Goal: Obtain resource: Obtain resource

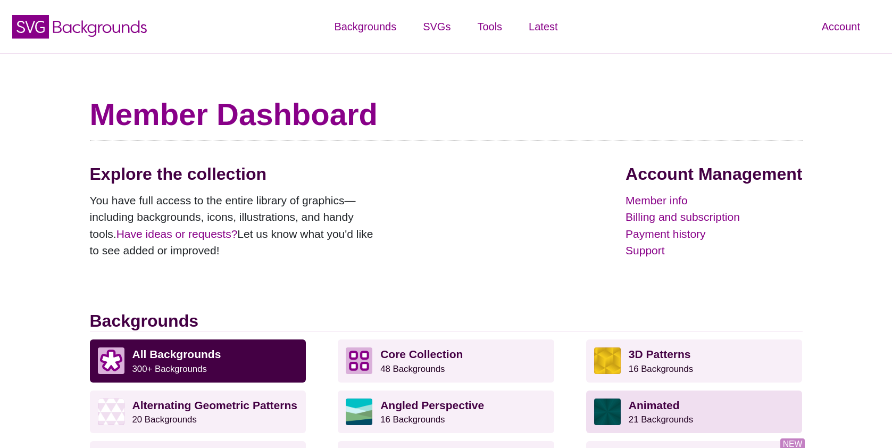
click at [671, 416] on small "21 Backgrounds" at bounding box center [661, 419] width 64 height 10
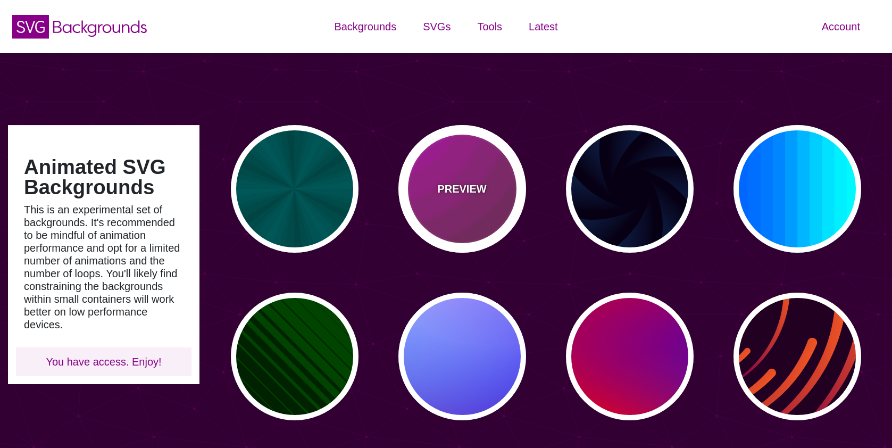
click at [472, 215] on div "PREVIEW" at bounding box center [463, 189] width 128 height 128
type input "#442233"
type input "#DD00DD"
type input "0"
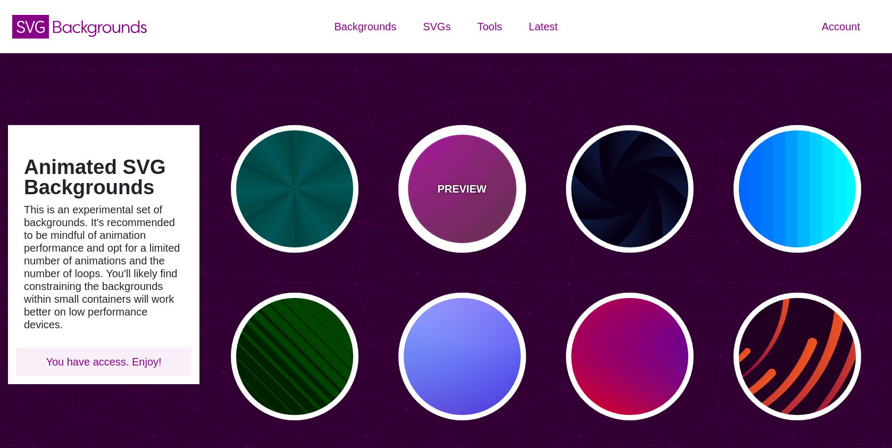
type input "5"
type input "0.2"
type input "0"
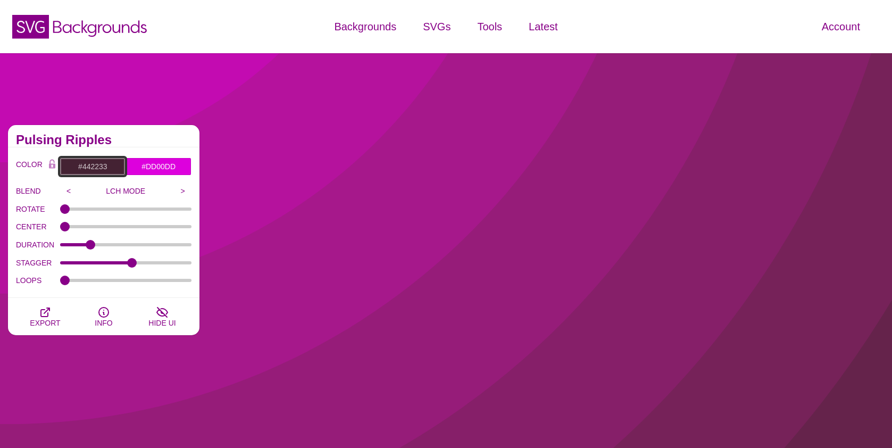
click at [91, 167] on input "#442233" at bounding box center [93, 166] width 66 height 18
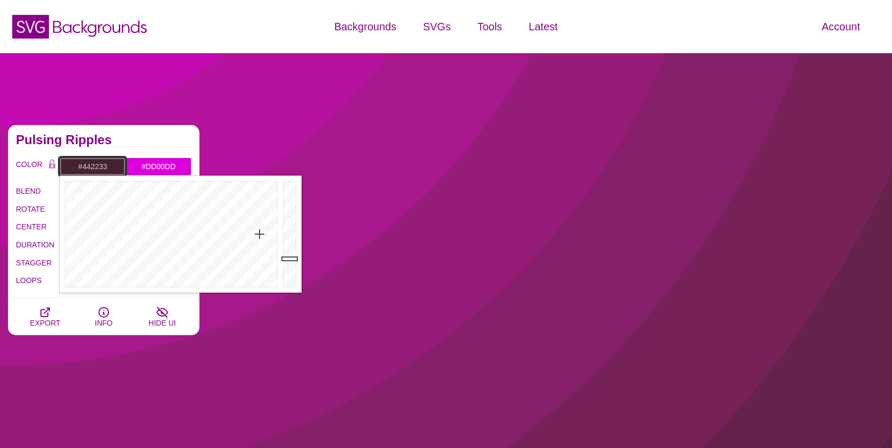
click at [91, 167] on input "#442233" at bounding box center [93, 166] width 66 height 18
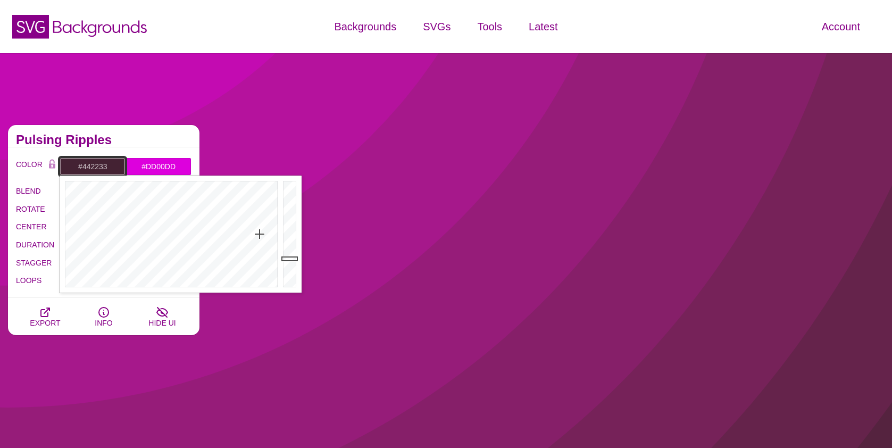
paste input "85469"
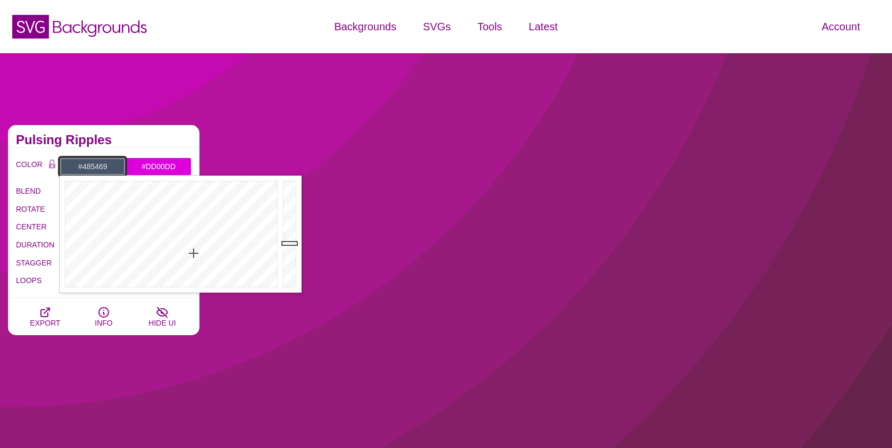
type input "#485469"
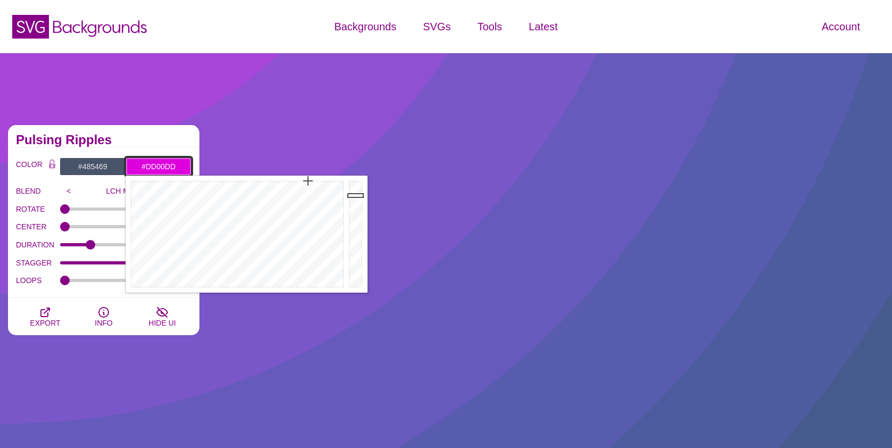
click at [172, 157] on input "#DD00DD" at bounding box center [159, 166] width 66 height 18
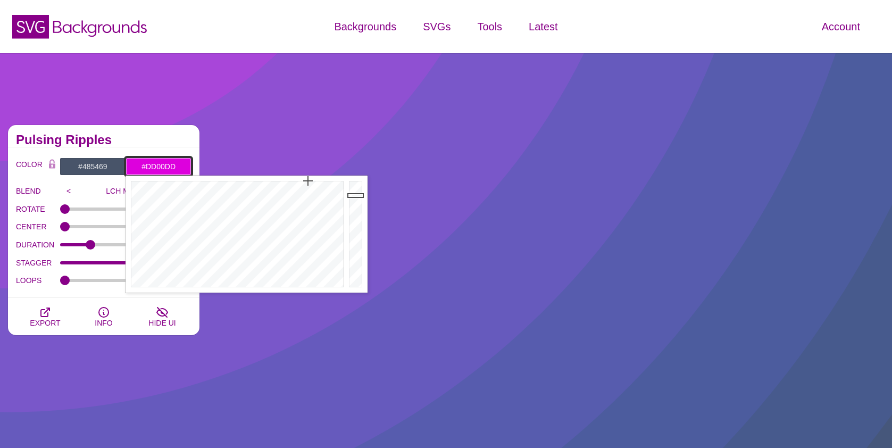
click at [161, 165] on input "#DD00DD" at bounding box center [159, 166] width 66 height 18
click at [162, 165] on input "#DD00DD" at bounding box center [159, 166] width 66 height 18
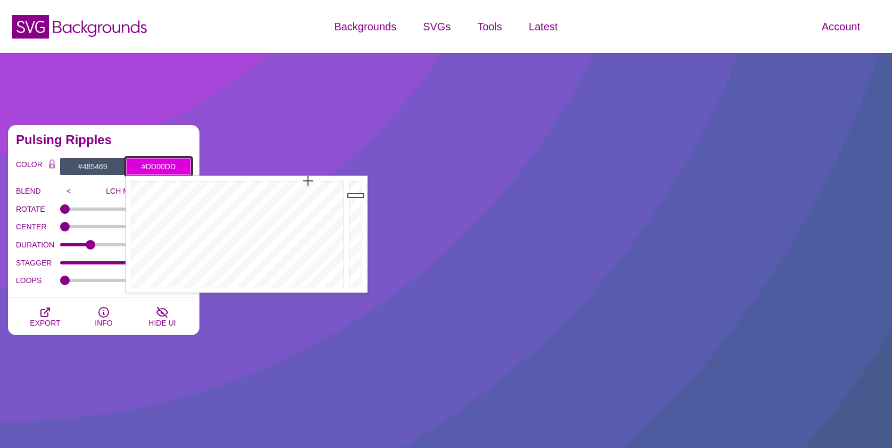
paste input "485469"
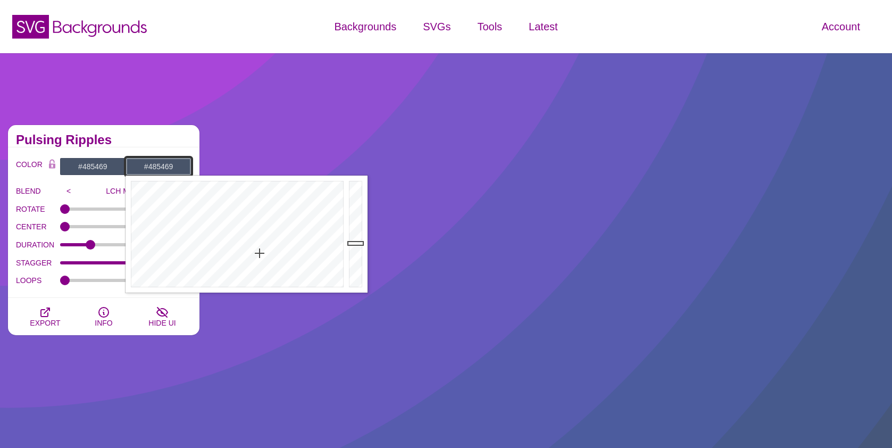
type input "#485469"
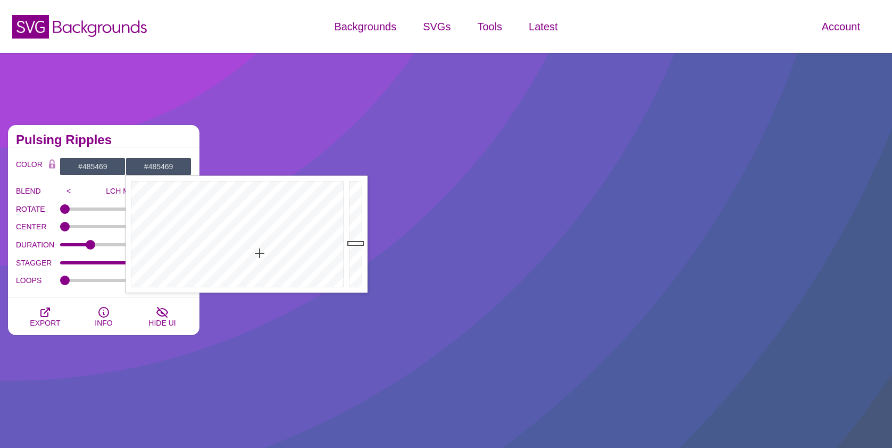
click at [122, 153] on div "COLOR #485469 #485469 #000000 #444444 #555555 #666666 #777777 #888888 #999999 B…" at bounding box center [104, 222] width 192 height 151
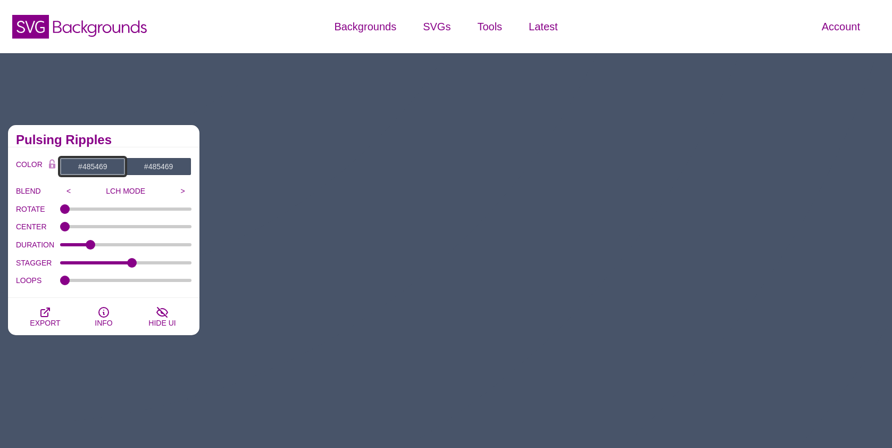
click at [102, 172] on input "#485469" at bounding box center [93, 166] width 66 height 18
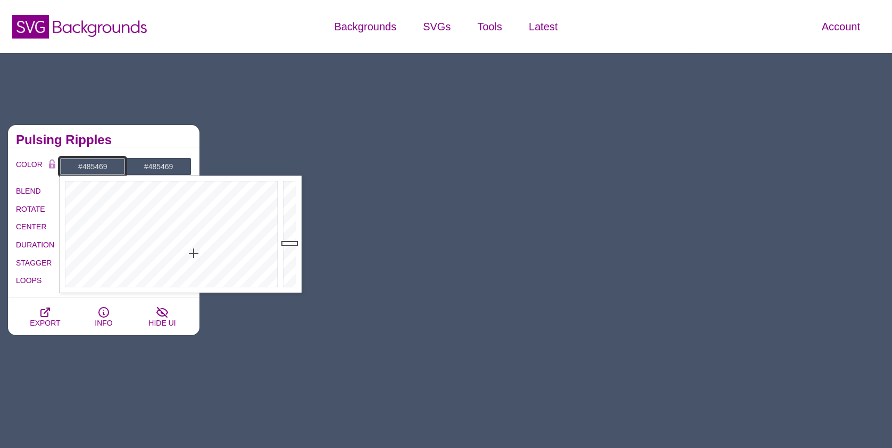
click at [102, 172] on input "#485469" at bounding box center [93, 166] width 66 height 18
paste input "#d31145"
type input "#D31145"
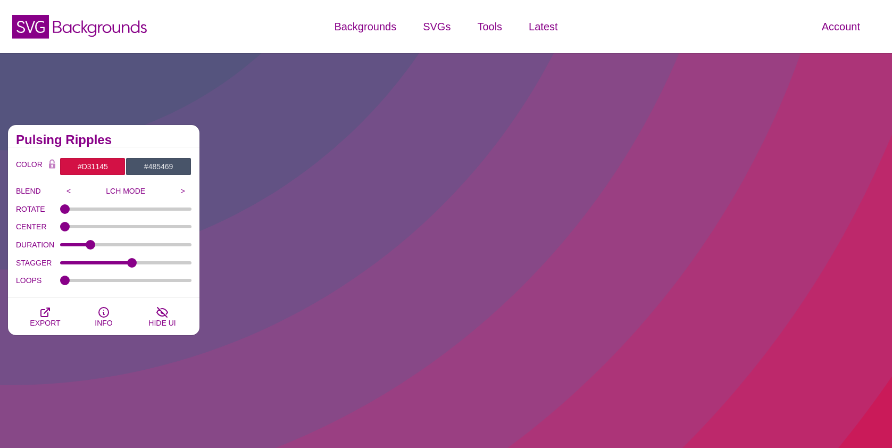
click at [153, 145] on div "Pulsing Ripples" at bounding box center [104, 136] width 192 height 22
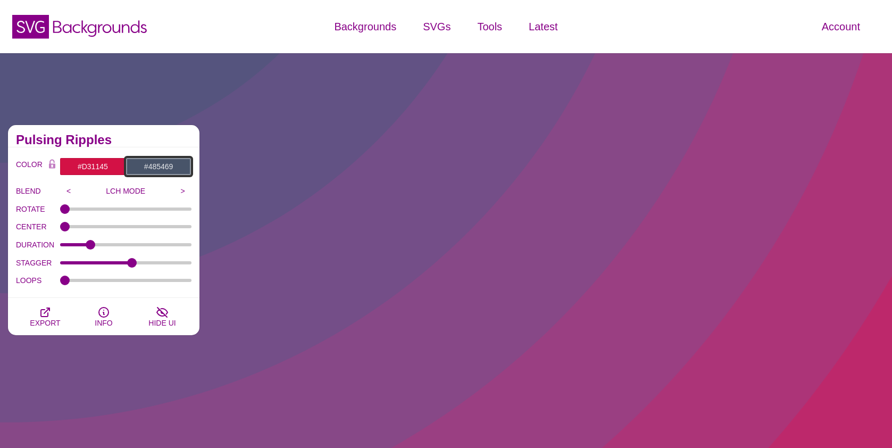
click at [165, 168] on input "#485469" at bounding box center [159, 166] width 66 height 18
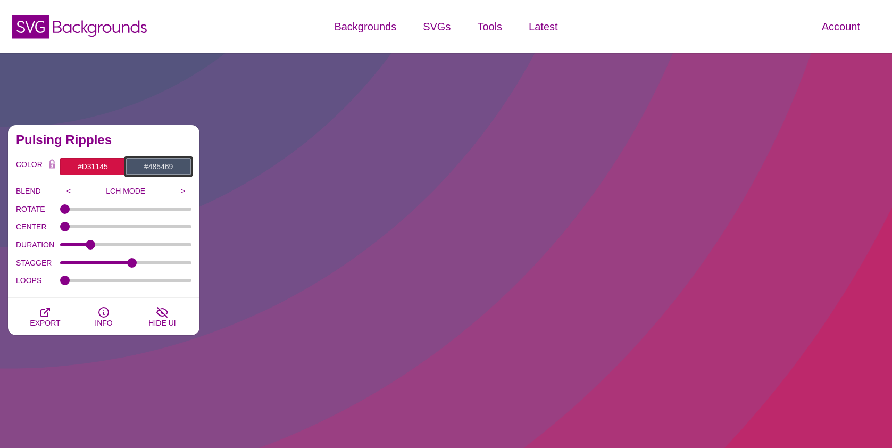
click at [165, 168] on input "#485469" at bounding box center [159, 166] width 66 height 18
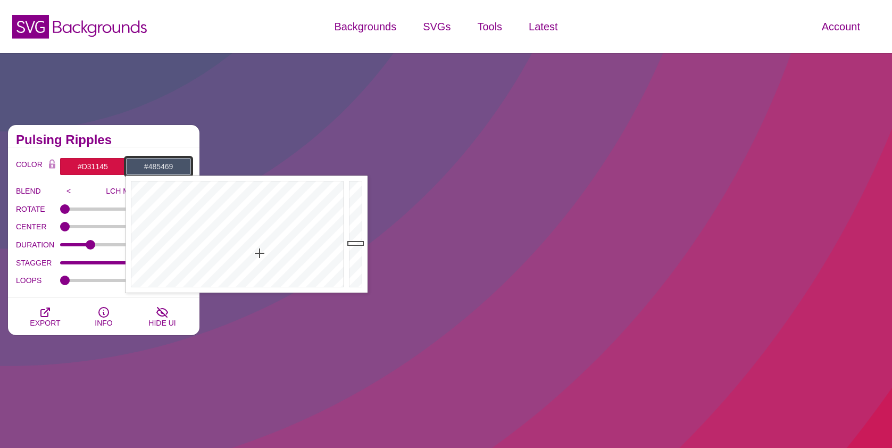
paste input "#d31145"
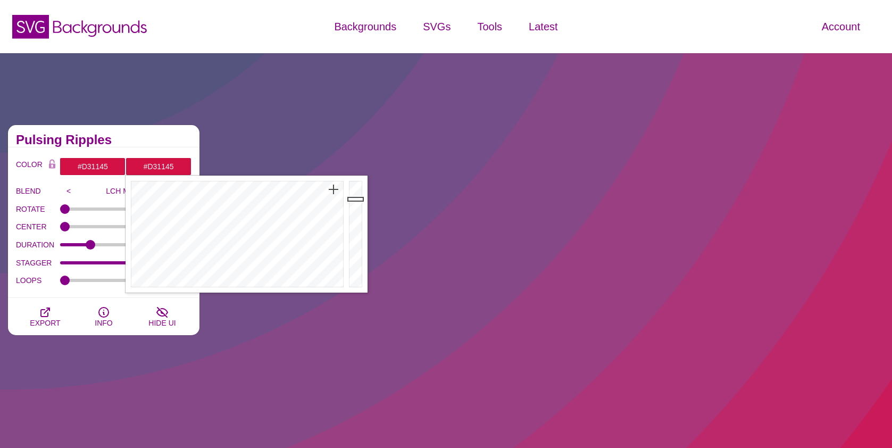
click at [175, 151] on div "COLOR #D31145 #D31145 #000000 #444444 #555555 #666666 #777777 #888888 #999999 B…" at bounding box center [104, 222] width 192 height 151
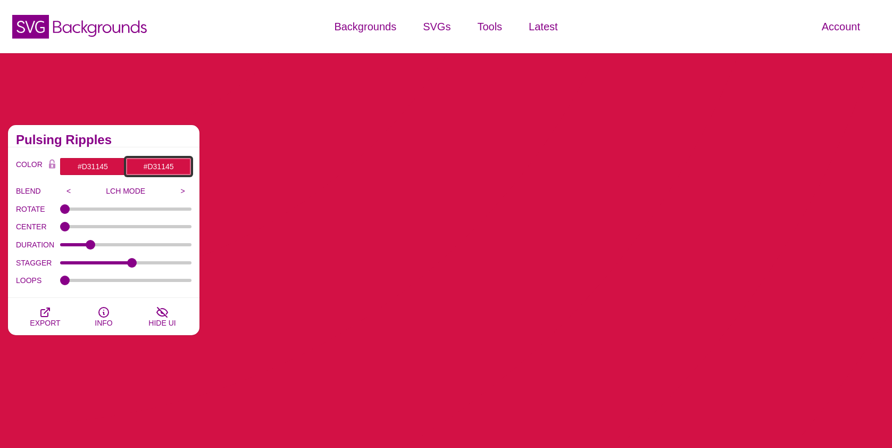
drag, startPoint x: 160, startPoint y: 169, endPoint x: 177, endPoint y: 170, distance: 17.1
click at [160, 169] on input "#D31145" at bounding box center [159, 166] width 66 height 18
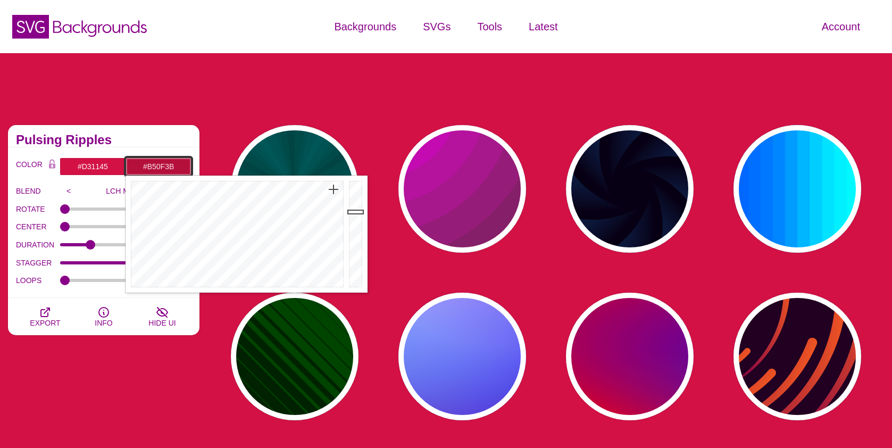
click at [353, 212] on div at bounding box center [356, 234] width 21 height 117
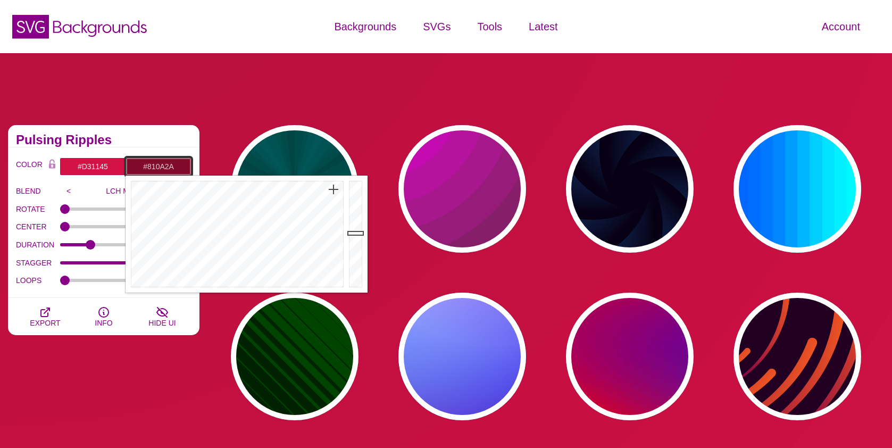
click at [355, 233] on div at bounding box center [356, 234] width 21 height 117
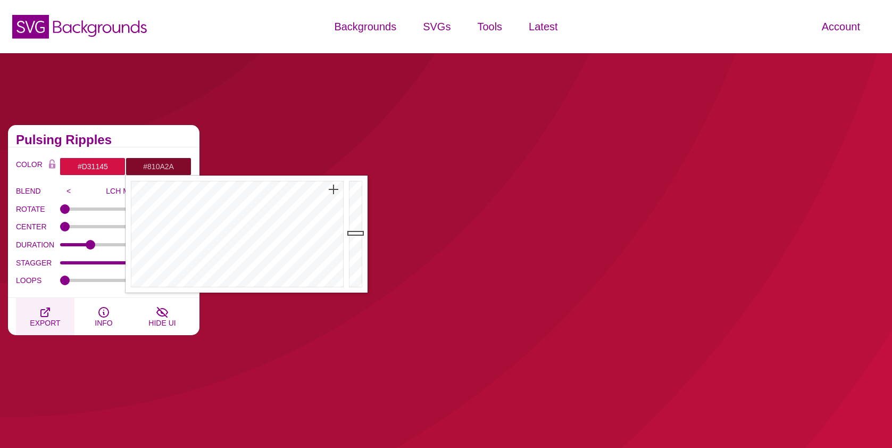
click at [48, 311] on icon "button" at bounding box center [45, 312] width 13 height 13
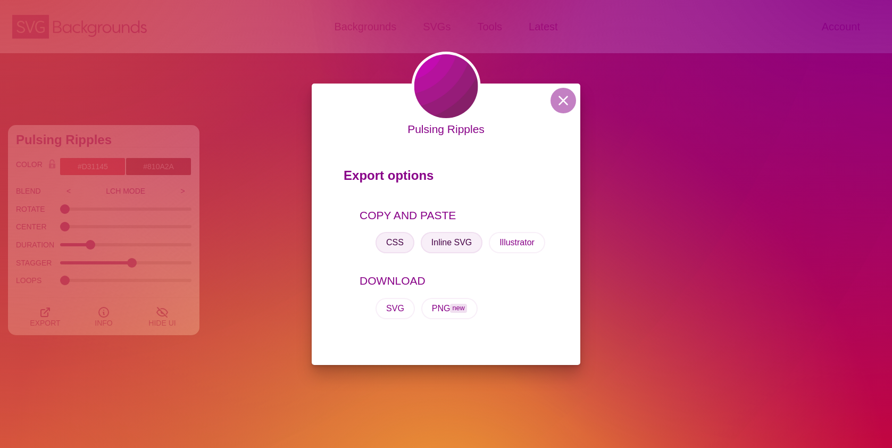
drag, startPoint x: 422, startPoint y: 244, endPoint x: 412, endPoint y: 245, distance: 10.2
click at [422, 244] on button "Inline SVG" at bounding box center [452, 242] width 62 height 21
click at [400, 245] on button "CSS" at bounding box center [395, 242] width 39 height 21
drag, startPoint x: 223, startPoint y: 165, endPoint x: 204, endPoint y: 175, distance: 21.7
click at [223, 165] on div "Pulsing Ripples Export options COPY AND PASTE CSS Inline SVG Illustrator DOWNLO…" at bounding box center [446, 224] width 892 height 448
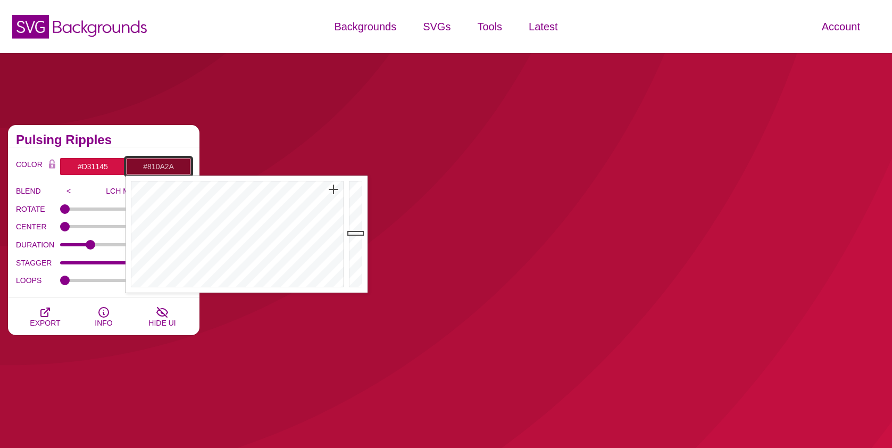
click at [155, 172] on input "#810A2A" at bounding box center [159, 166] width 66 height 18
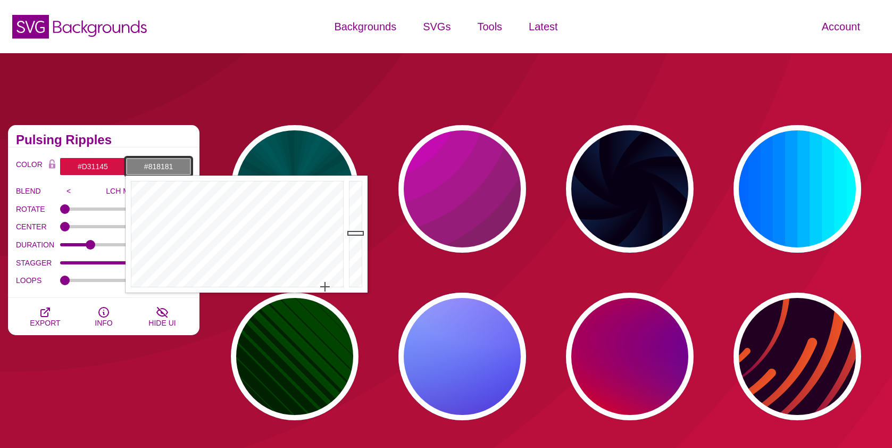
drag, startPoint x: 305, startPoint y: 250, endPoint x: 346, endPoint y: 300, distance: 64.7
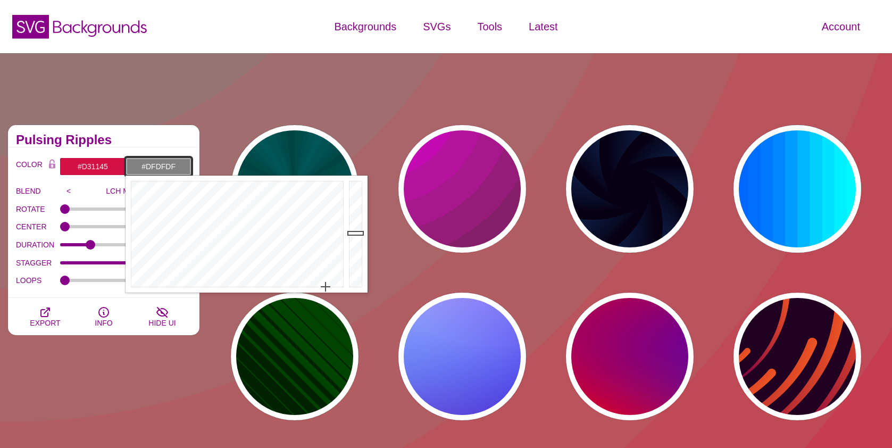
type input "#FFFFFF"
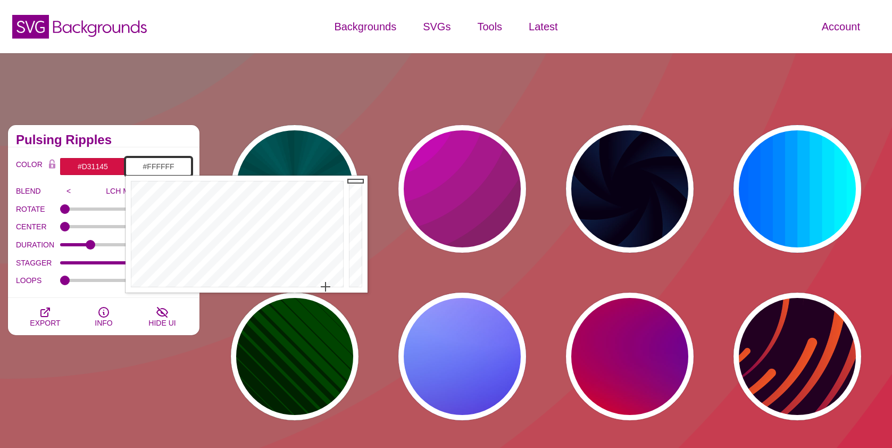
drag, startPoint x: 354, startPoint y: 230, endPoint x: 355, endPoint y: 122, distance: 108.5
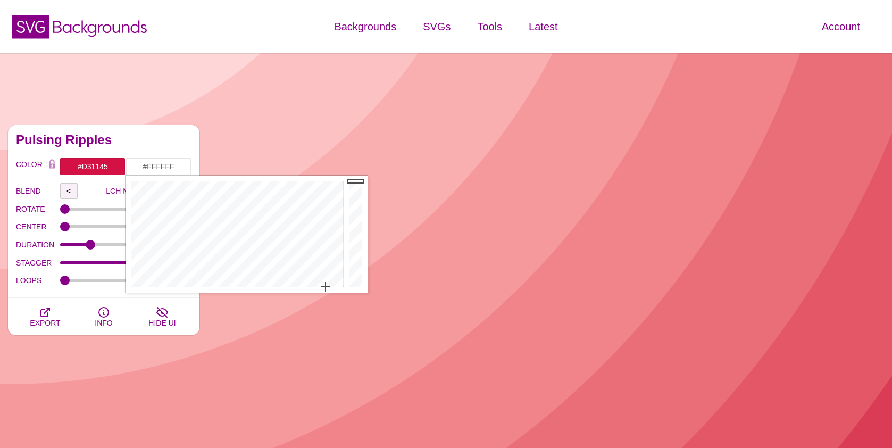
click at [62, 195] on input "<" at bounding box center [69, 191] width 18 height 16
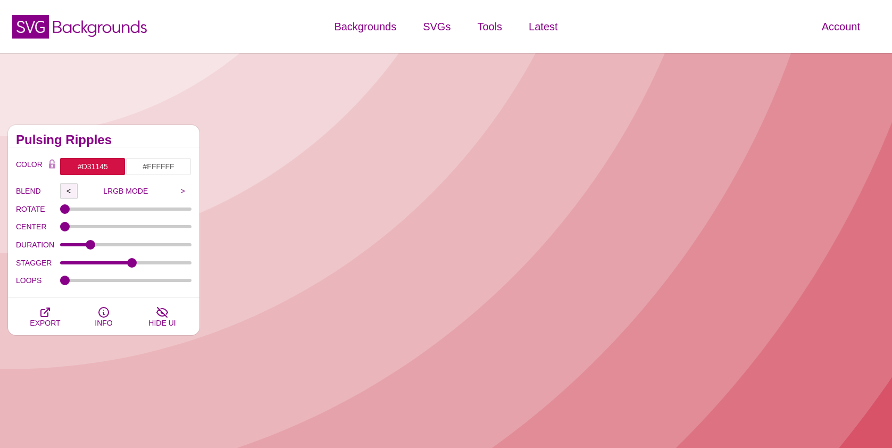
click at [67, 192] on input "<" at bounding box center [69, 191] width 18 height 16
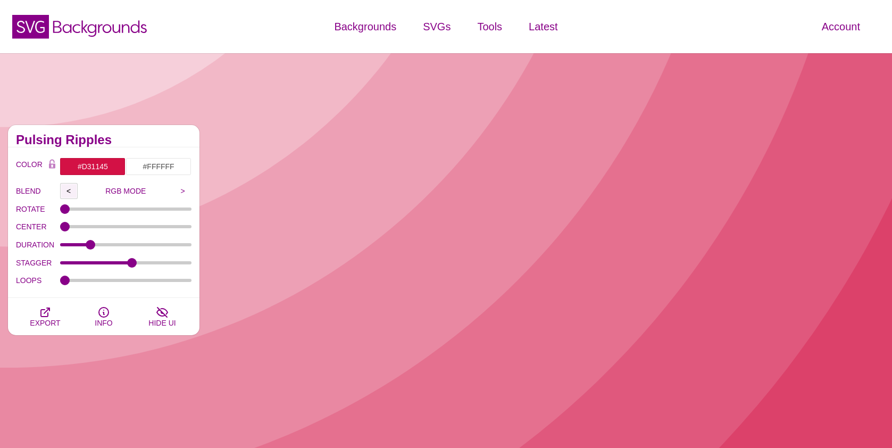
click at [67, 192] on input "<" at bounding box center [69, 191] width 18 height 16
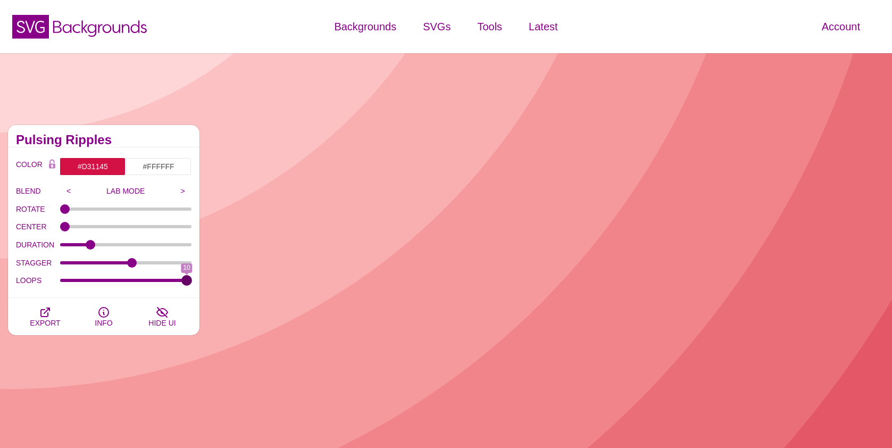
type input "10"
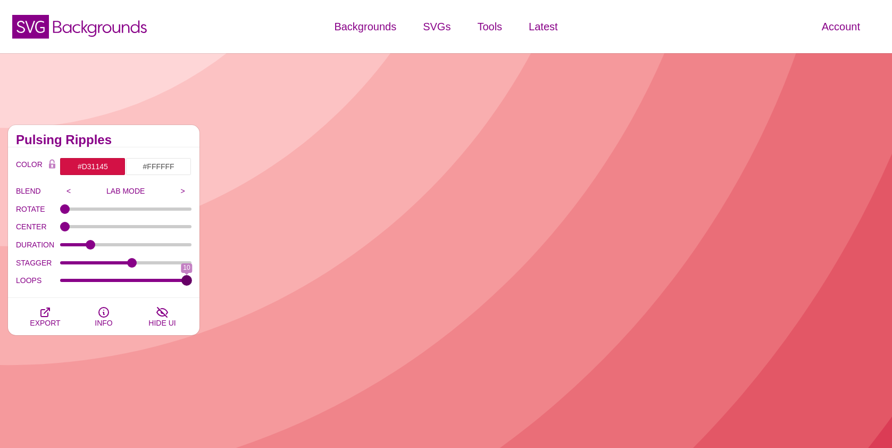
drag, startPoint x: 64, startPoint y: 279, endPoint x: 267, endPoint y: 279, distance: 202.2
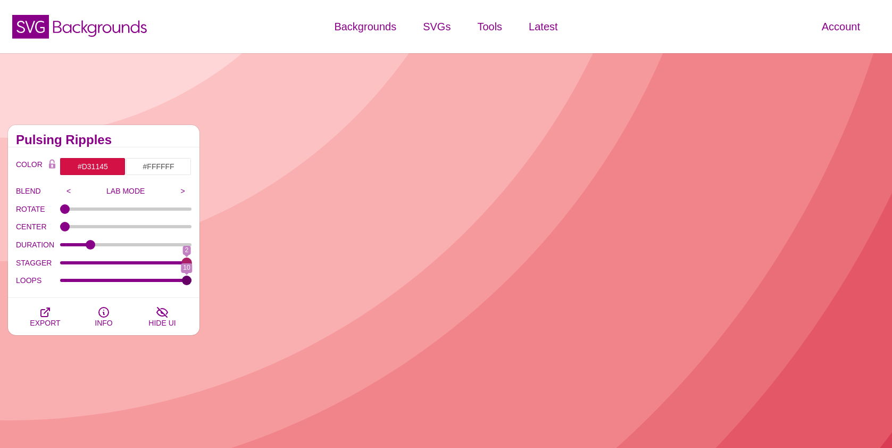
drag, startPoint x: 153, startPoint y: 262, endPoint x: 358, endPoint y: 265, distance: 205.4
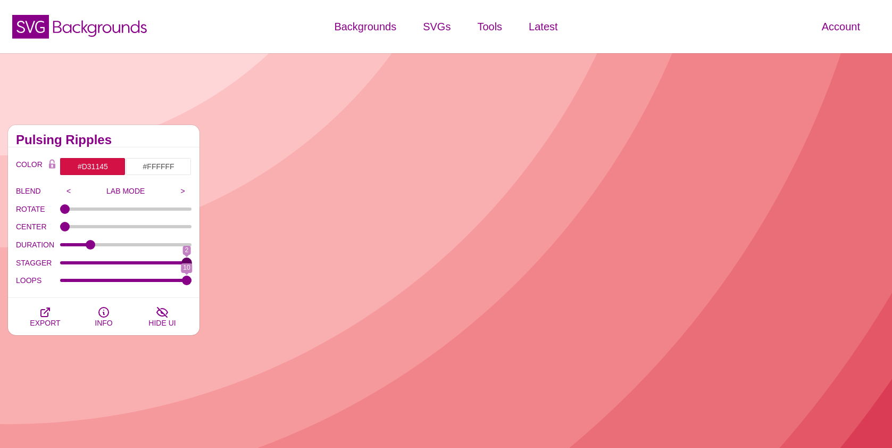
type input "2"
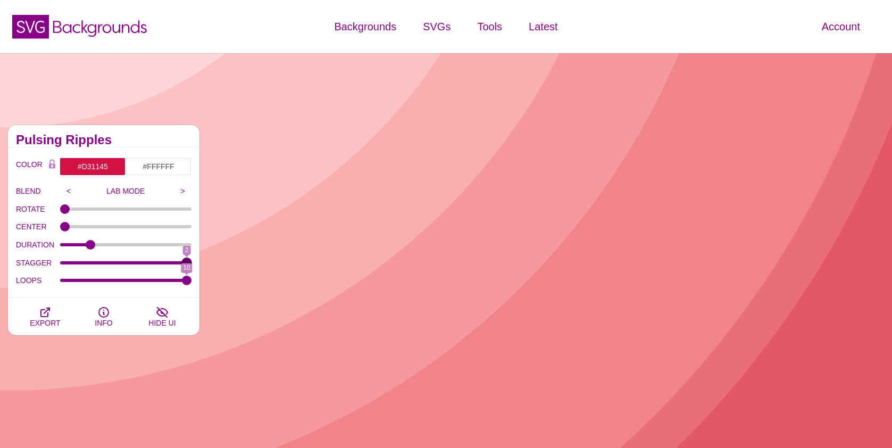
click at [192, 265] on input "STAGGER" at bounding box center [126, 263] width 132 height 4
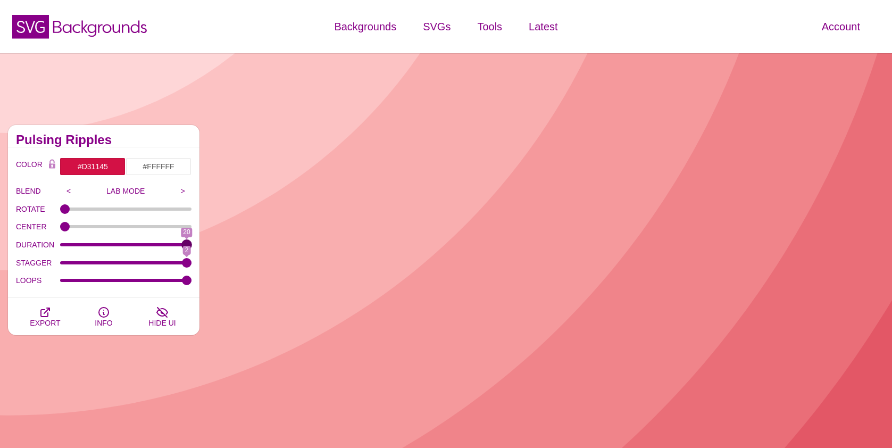
drag, startPoint x: 96, startPoint y: 246, endPoint x: 290, endPoint y: 246, distance: 194.7
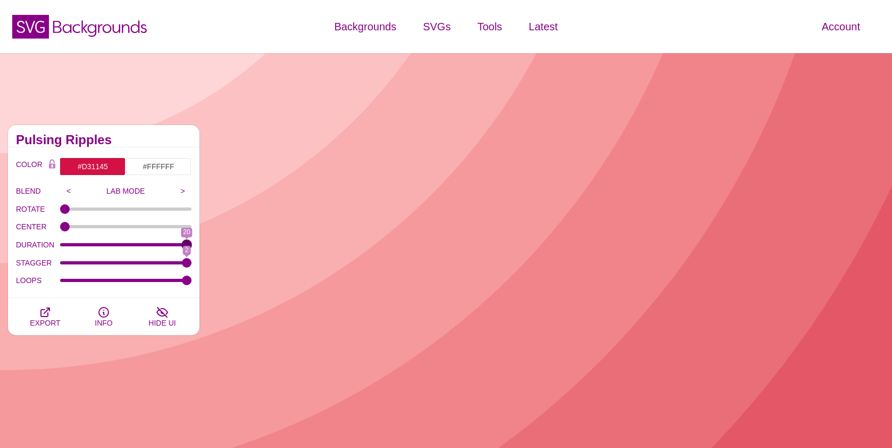
type input "20"
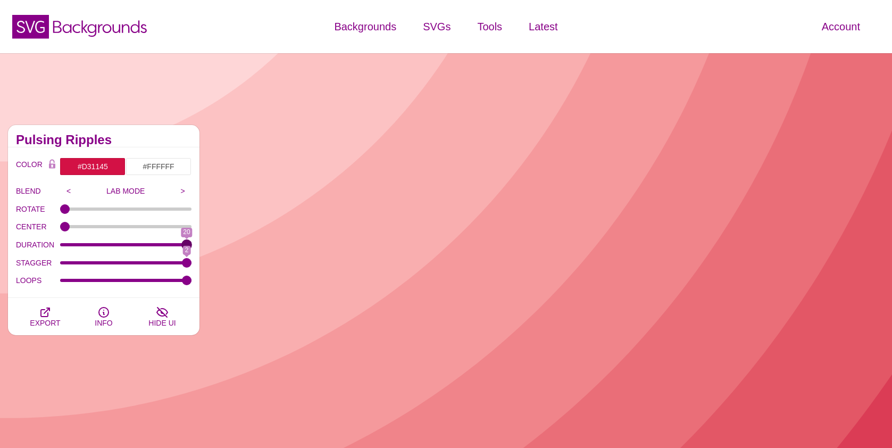
click at [192, 246] on input "DURATION" at bounding box center [126, 245] width 132 height 4
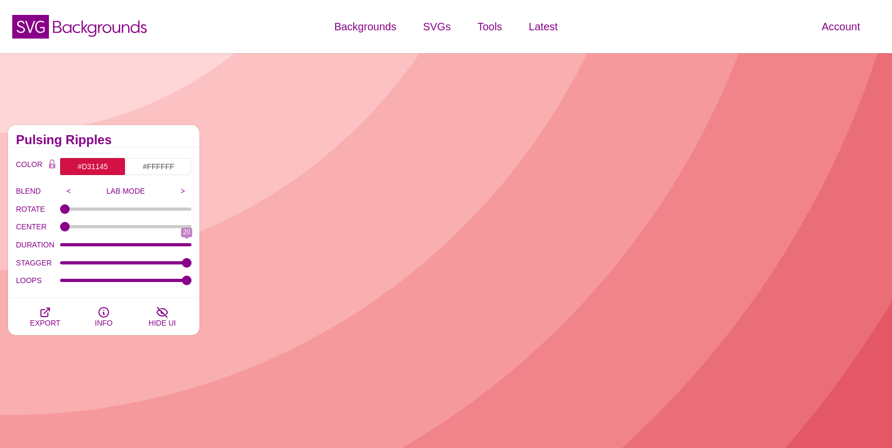
drag, startPoint x: 138, startPoint y: 190, endPoint x: 153, endPoint y: 190, distance: 14.9
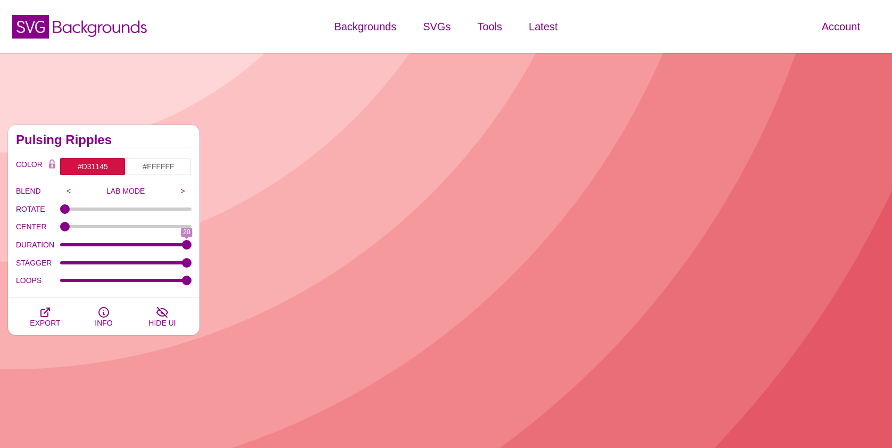
click at [138, 191] on p "LAB MODE" at bounding box center [126, 191] width 97 height 9
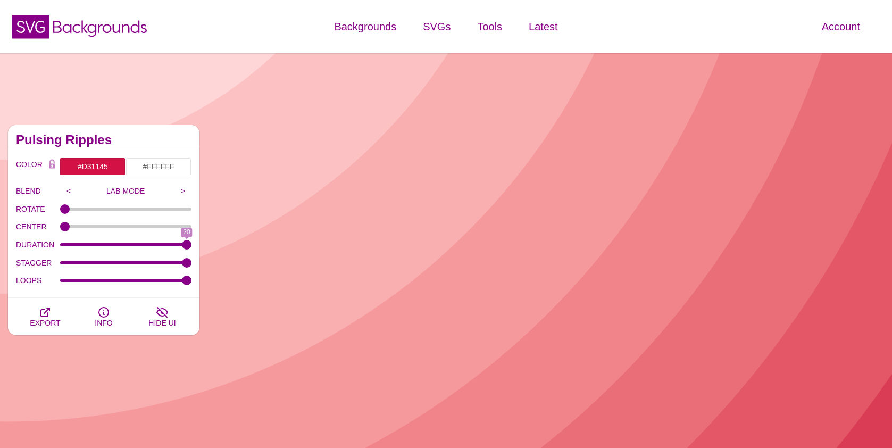
drag, startPoint x: 159, startPoint y: 190, endPoint x: 167, endPoint y: 190, distance: 8.0
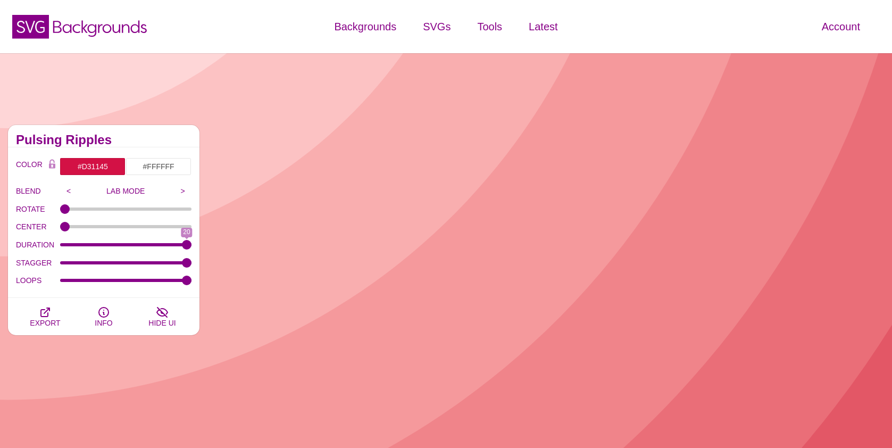
click at [160, 190] on p "LAB MODE" at bounding box center [126, 191] width 97 height 9
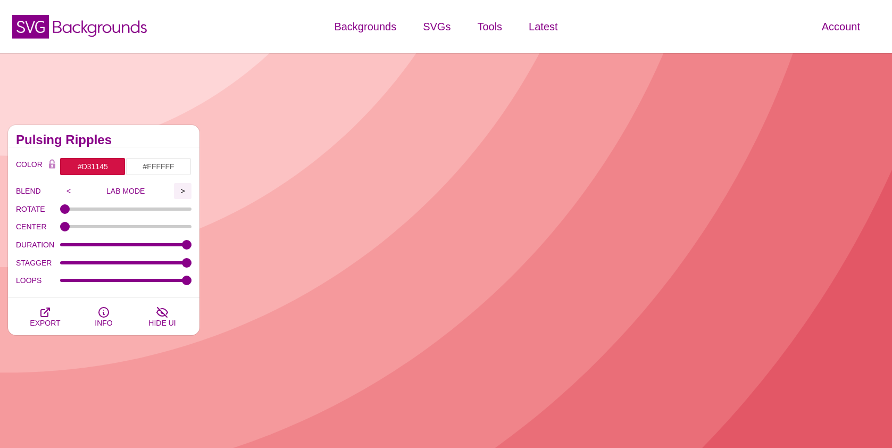
drag, startPoint x: 173, startPoint y: 190, endPoint x: 179, endPoint y: 192, distance: 5.9
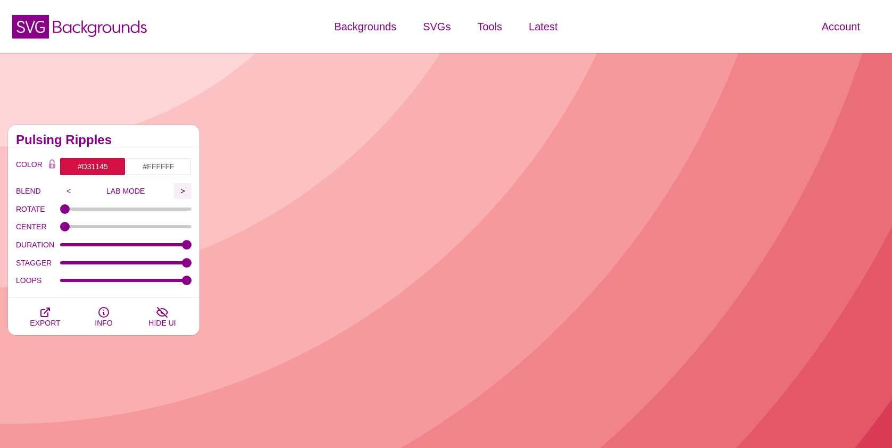
click at [173, 190] on p "LAB MODE" at bounding box center [126, 191] width 97 height 9
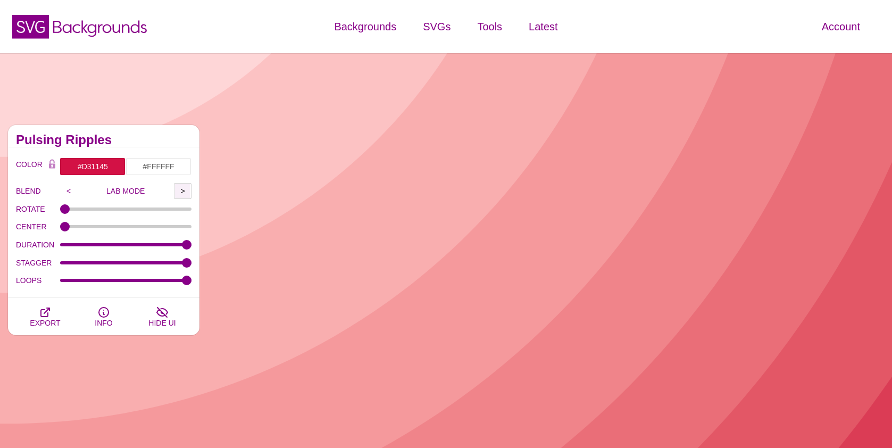
click at [179, 192] on input ">" at bounding box center [183, 191] width 18 height 16
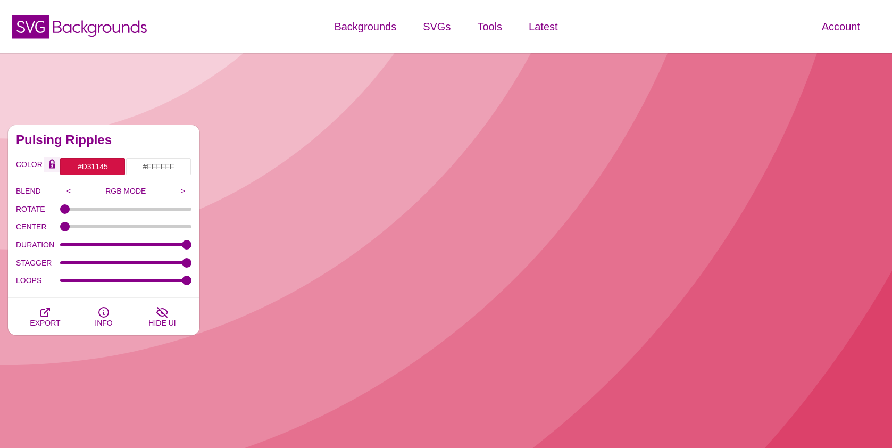
click at [49, 168] on icon "Color Lock" at bounding box center [52, 166] width 6 height 5
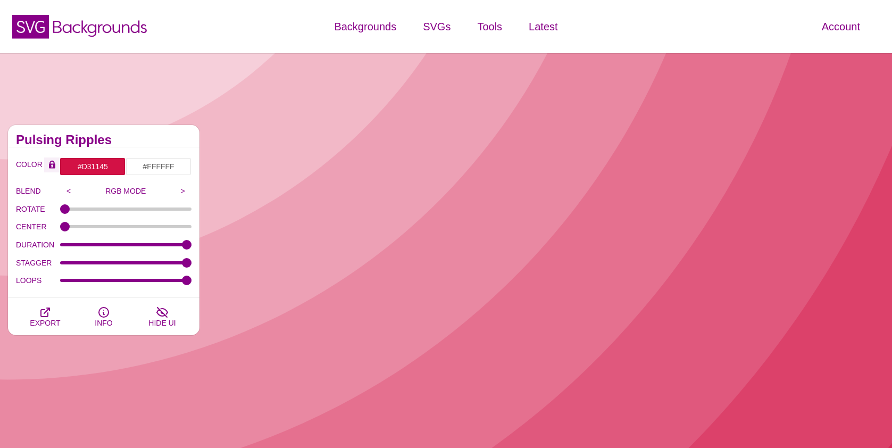
drag, startPoint x: 49, startPoint y: 164, endPoint x: 123, endPoint y: 166, distance: 73.4
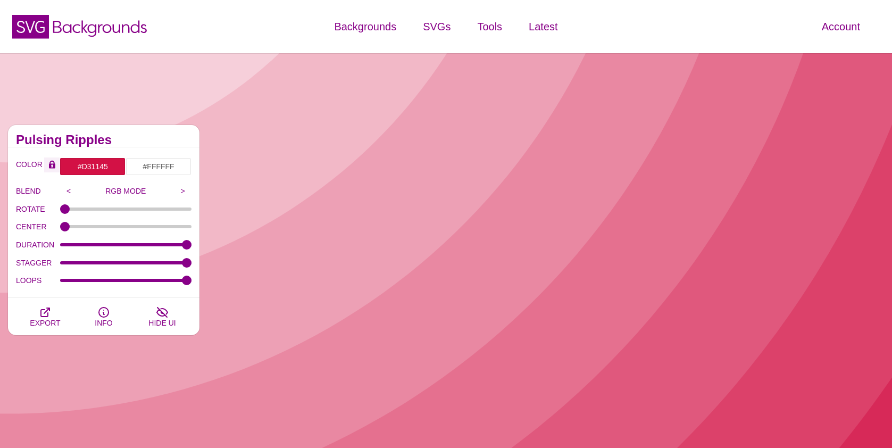
click at [49, 164] on icon "Color Lock" at bounding box center [52, 166] width 6 height 5
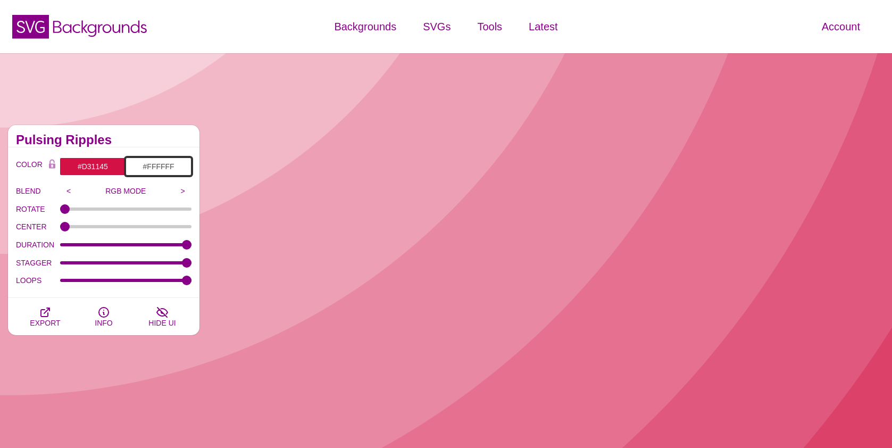
click at [162, 168] on input "#FFFFFF" at bounding box center [159, 166] width 66 height 18
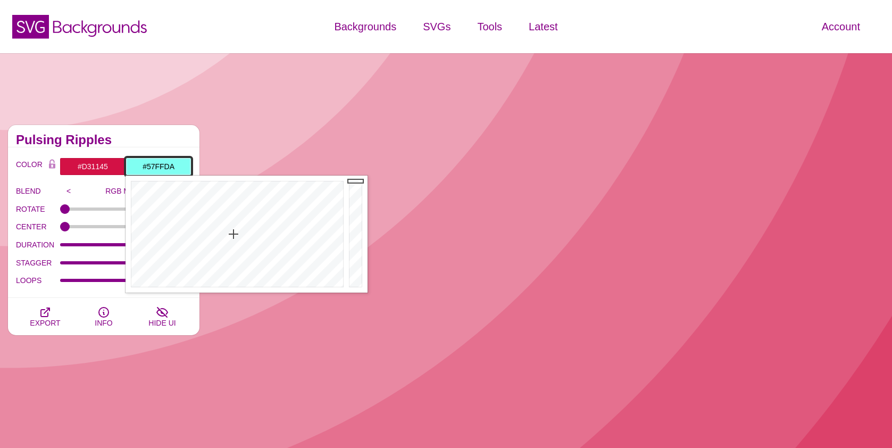
drag, startPoint x: 202, startPoint y: 226, endPoint x: 228, endPoint y: 218, distance: 27.4
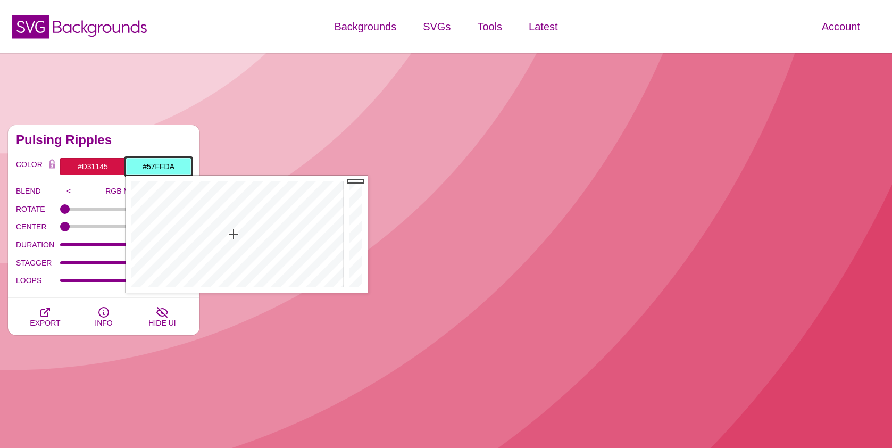
click at [229, 217] on div at bounding box center [236, 234] width 221 height 117
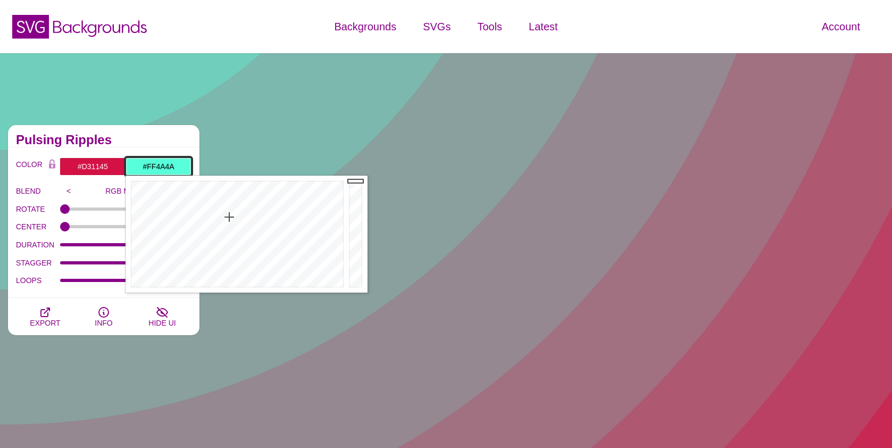
type input "#FF4949"
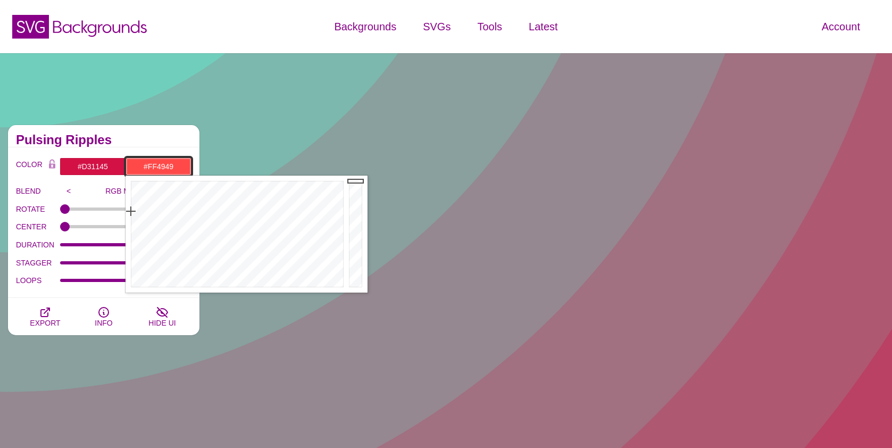
drag, startPoint x: 213, startPoint y: 218, endPoint x: -1, endPoint y: 211, distance: 214.0
